Goal: Communication & Community: Answer question/provide support

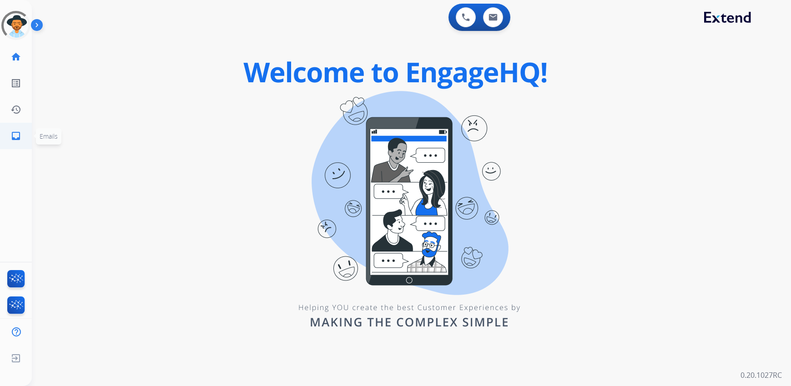
click at [21, 137] on link "inbox Emails" at bounding box center [15, 135] width 25 height 25
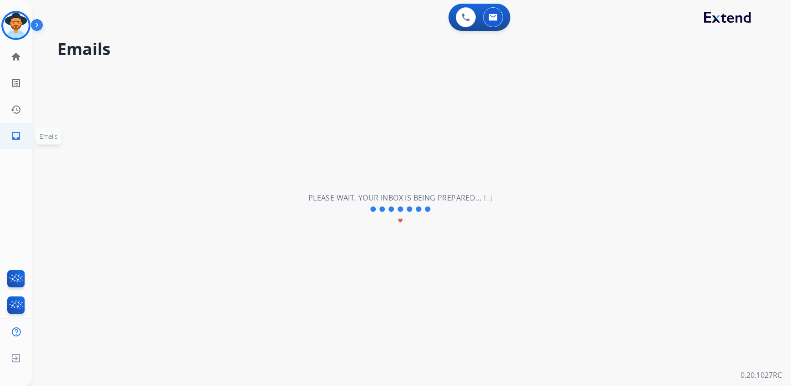
click at [15, 131] on mat-icon "inbox" at bounding box center [15, 136] width 11 height 11
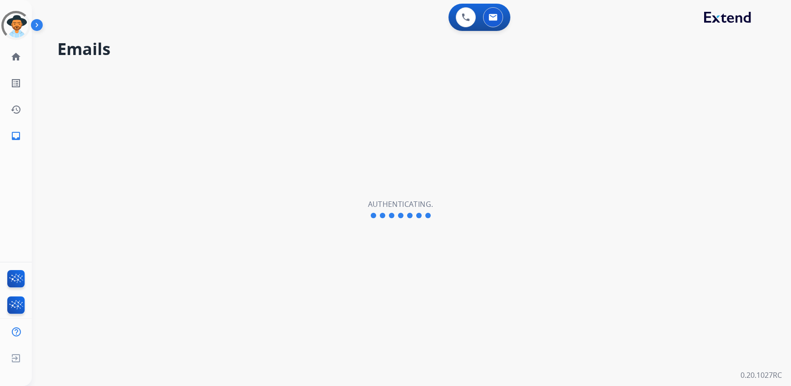
select select "**********"
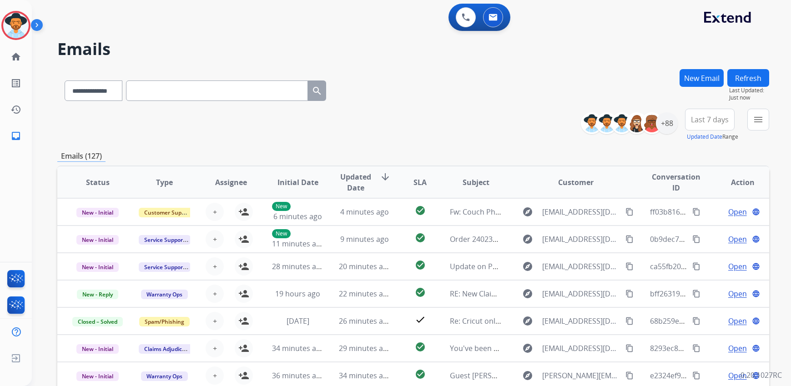
click at [696, 75] on button "New Email" at bounding box center [702, 78] width 44 height 18
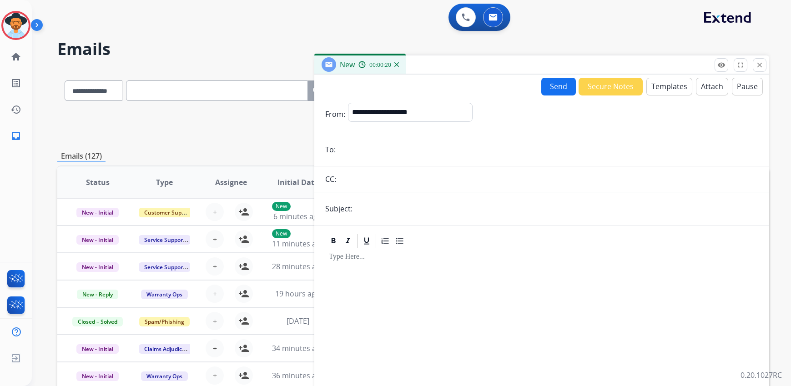
drag, startPoint x: 219, startPoint y: 28, endPoint x: 632, endPoint y: 142, distance: 428.4
click at [219, 28] on div "0 Voice Interactions 0 Email Interactions" at bounding box center [406, 18] width 726 height 29
click at [764, 66] on button "close Close" at bounding box center [760, 65] width 14 height 14
